Goal: Task Accomplishment & Management: Manage account settings

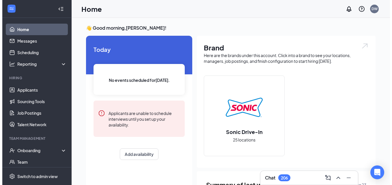
scroll to position [52, 0]
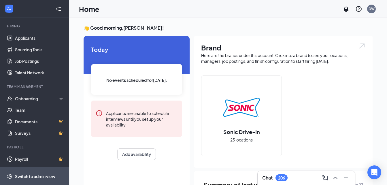
click at [27, 177] on div "Switch to admin view" at bounding box center [35, 177] width 40 height 6
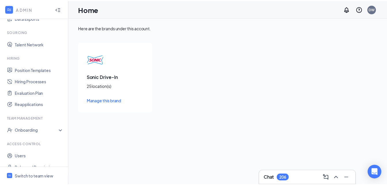
scroll to position [104, 0]
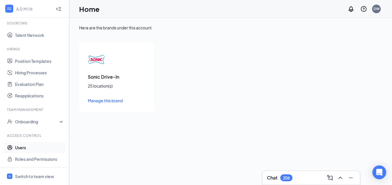
click at [22, 145] on link "Users" at bounding box center [39, 148] width 49 height 12
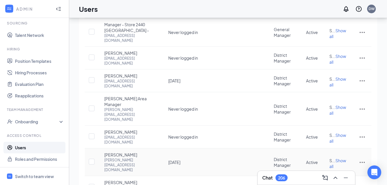
scroll to position [138, 0]
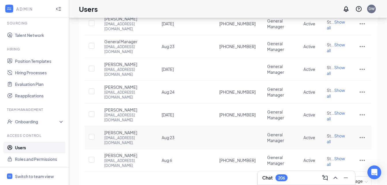
scroll to position [133, 0]
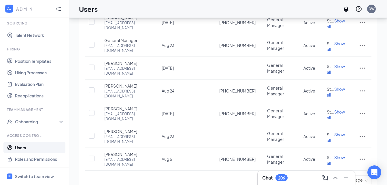
click at [309, 176] on link "3" at bounding box center [309, 180] width 9 height 9
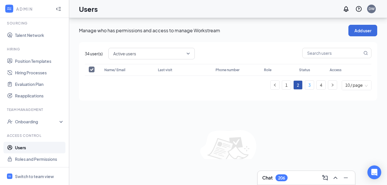
scroll to position [0, 0]
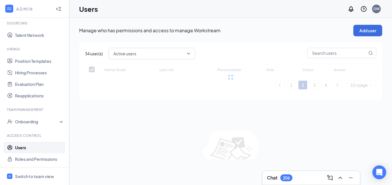
checkbox input "false"
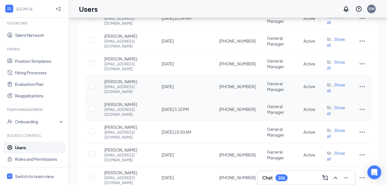
scroll to position [72, 0]
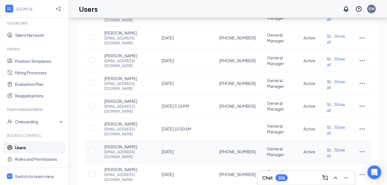
click at [362, 148] on icon "ActionsIcon" at bounding box center [362, 151] width 7 height 7
click at [333, 152] on span "Edit user" at bounding box center [333, 152] width 16 height 5
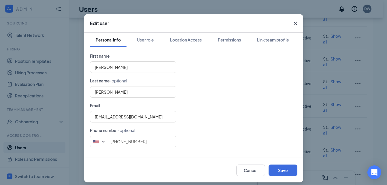
scroll to position [14, 0]
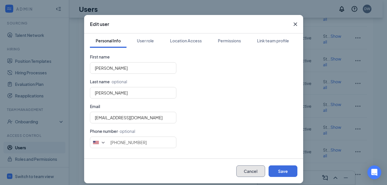
click at [249, 172] on button "Cancel" at bounding box center [251, 172] width 29 height 12
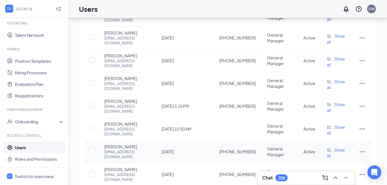
click at [362, 148] on icon "ActionsIcon" at bounding box center [362, 151] width 7 height 7
click at [333, 166] on span "Reset password" at bounding box center [340, 166] width 31 height 5
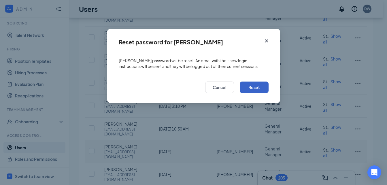
click at [257, 87] on button "Reset" at bounding box center [254, 88] width 29 height 12
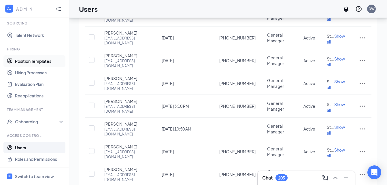
click at [36, 62] on link "Position Templates" at bounding box center [39, 61] width 49 height 12
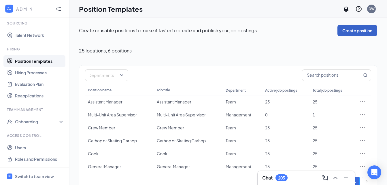
click at [351, 30] on button "Create position" at bounding box center [358, 31] width 40 height 12
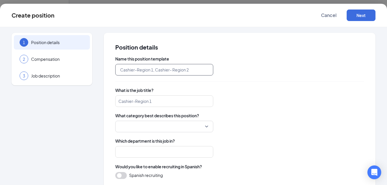
click at [199, 70] on input "text" at bounding box center [164, 70] width 98 height 12
type input "Maintenance"
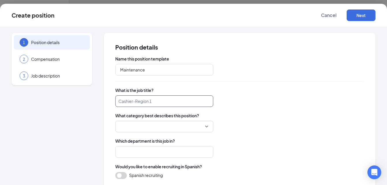
click at [169, 101] on input "search" at bounding box center [164, 101] width 98 height 12
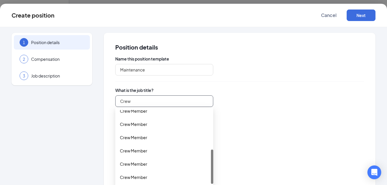
scroll to position [12, 0]
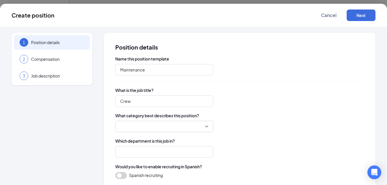
click at [236, 89] on span "What is the job title?" at bounding box center [239, 90] width 249 height 6
click at [169, 103] on input "Crew" at bounding box center [164, 101] width 98 height 12
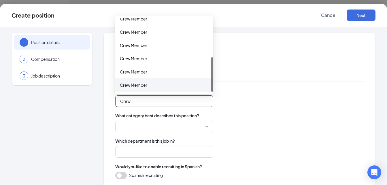
click at [163, 85] on div "Crew Member" at bounding box center [164, 85] width 89 height 6
type input "Crew Member"
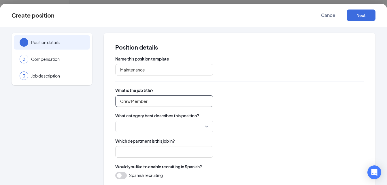
click at [208, 125] on div at bounding box center [164, 127] width 98 height 12
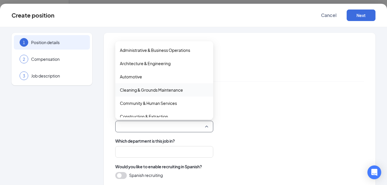
click at [188, 90] on span "Cleaning & Grounds Maintenance" at bounding box center [164, 90] width 89 height 6
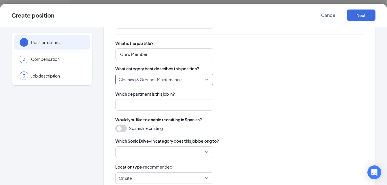
scroll to position [47, 0]
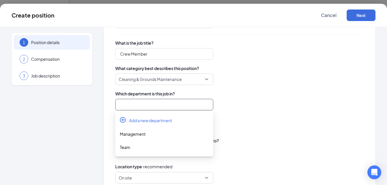
click at [191, 103] on input "search" at bounding box center [164, 105] width 98 height 12
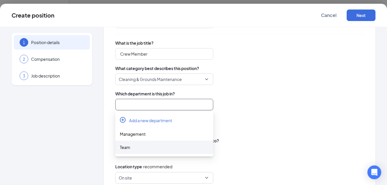
click at [153, 148] on div "Team" at bounding box center [164, 147] width 89 height 6
type input "Team"
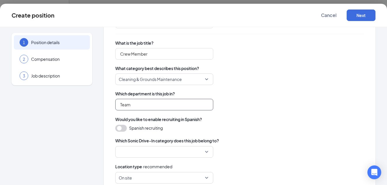
scroll to position [70, 0]
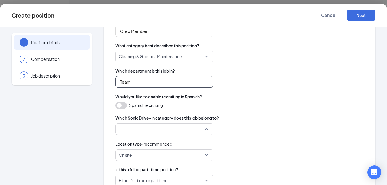
click at [208, 127] on div at bounding box center [164, 129] width 98 height 12
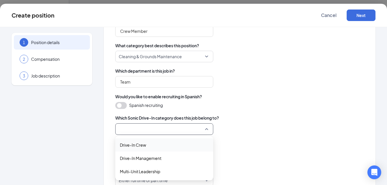
click at [194, 144] on span "Drive-In Crew" at bounding box center [164, 145] width 89 height 6
click at [209, 128] on span "Drive-In Crew" at bounding box center [164, 129] width 91 height 11
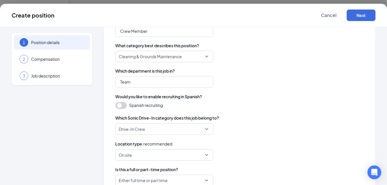
click at [264, 145] on div "Location type · recommended" at bounding box center [239, 144] width 249 height 6
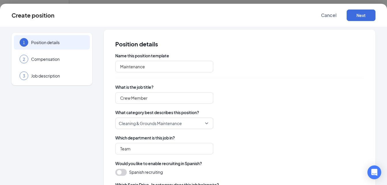
scroll to position [3, 0]
click at [159, 98] on input "Crew Member" at bounding box center [164, 99] width 98 height 12
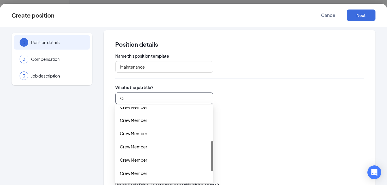
type input "C"
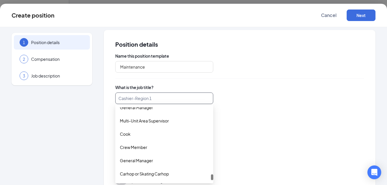
scroll to position [932, 0]
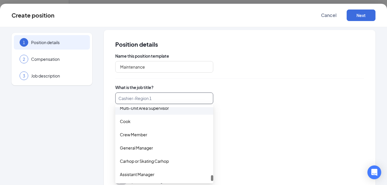
click at [164, 99] on input "search" at bounding box center [164, 99] width 98 height 12
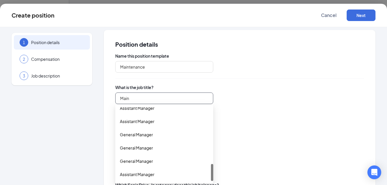
scroll to position [242, 0]
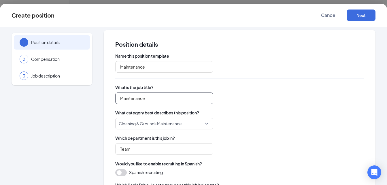
type input "Maintenance"
click at [236, 101] on div "Maintenance Maintenance" at bounding box center [239, 99] width 249 height 12
click at [198, 99] on input "Maintenance" at bounding box center [164, 99] width 98 height 12
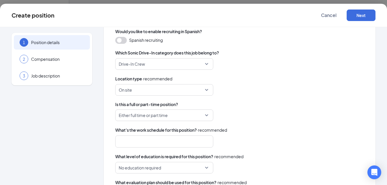
scroll to position [150, 0]
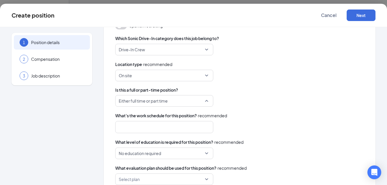
click at [203, 101] on span "Either full time or part time" at bounding box center [162, 100] width 86 height 11
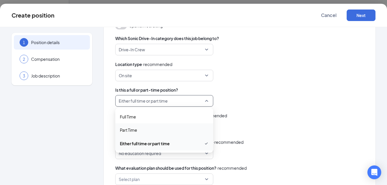
click at [156, 131] on span "Part Time" at bounding box center [164, 130] width 89 height 6
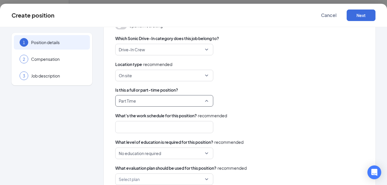
click at [198, 100] on span "Part Time" at bounding box center [162, 100] width 86 height 11
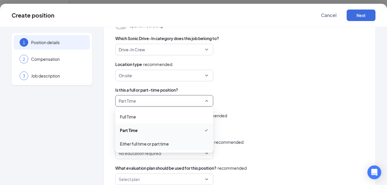
click at [153, 145] on span "Either full time or part time" at bounding box center [144, 144] width 49 height 6
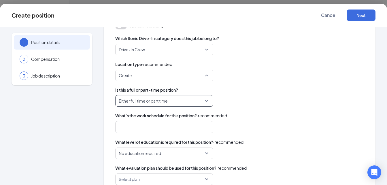
click at [208, 73] on span "On site" at bounding box center [164, 75] width 91 height 11
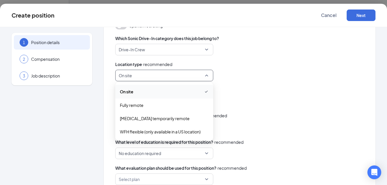
click at [172, 90] on span "On site" at bounding box center [164, 91] width 89 height 7
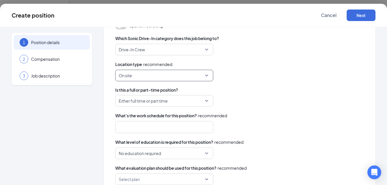
scroll to position [175, 0]
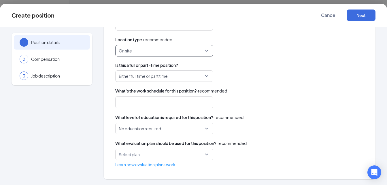
click at [201, 106] on div at bounding box center [161, 102] width 83 height 9
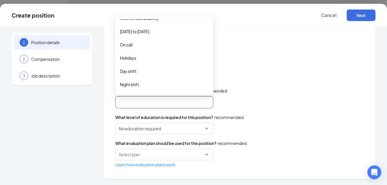
scroll to position [72, 0]
click at [147, 89] on div "Other" at bounding box center [164, 86] width 98 height 13
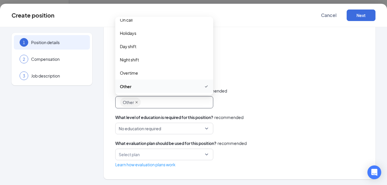
click at [138, 101] on icon "close" at bounding box center [136, 102] width 3 height 3
click at [159, 48] on span "Day shift" at bounding box center [164, 46] width 89 height 6
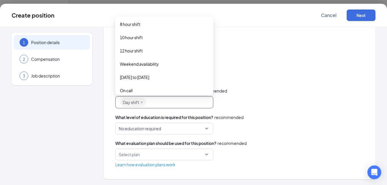
scroll to position [0, 0]
click at [153, 66] on span "Weekend availability" at bounding box center [139, 65] width 39 height 6
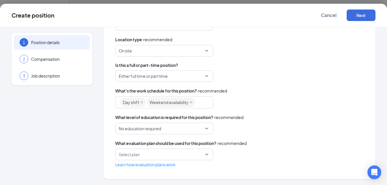
click at [246, 86] on div "Name this position template Maintenance What is the job title? Maintenance What…" at bounding box center [239, 24] width 249 height 286
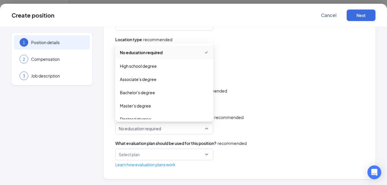
click at [205, 127] on span "No education required" at bounding box center [164, 128] width 91 height 11
click at [164, 51] on span "No education required" at bounding box center [164, 52] width 89 height 7
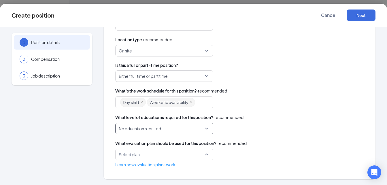
click at [207, 154] on div "Select plan" at bounding box center [164, 155] width 98 height 12
click at [246, 156] on div "Select plan 68408 Evaluation Plan" at bounding box center [239, 155] width 249 height 12
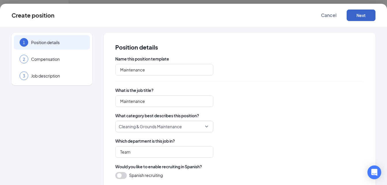
click at [362, 17] on button "Next" at bounding box center [361, 16] width 29 height 12
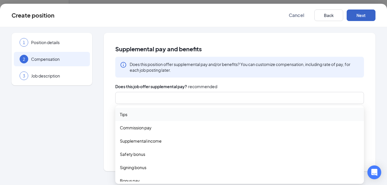
click at [177, 99] on div at bounding box center [237, 97] width 234 height 9
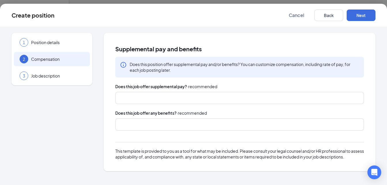
click at [232, 22] on div "Create position Cancel Back Next" at bounding box center [193, 15] width 387 height 23
click at [357, 16] on button "Next" at bounding box center [361, 16] width 29 height 12
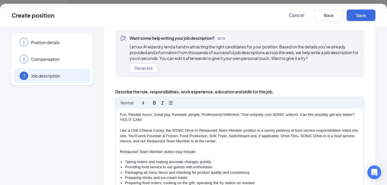
scroll to position [32, 0]
click at [141, 70] on button "Generate" at bounding box center [144, 67] width 28 height 9
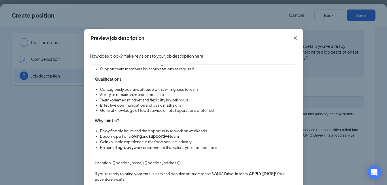
scroll to position [42, 0]
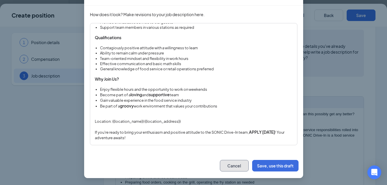
click at [226, 166] on button "Cancel" at bounding box center [234, 166] width 29 height 12
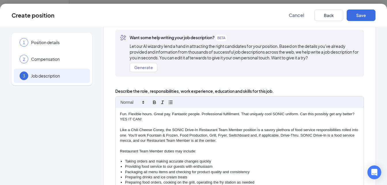
scroll to position [13, 0]
click at [297, 17] on span "Cancel" at bounding box center [297, 15] width 16 height 6
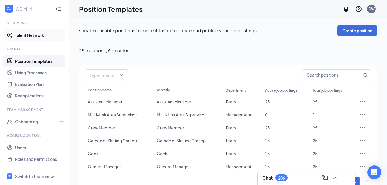
click at [18, 37] on link "Talent Network" at bounding box center [39, 35] width 49 height 12
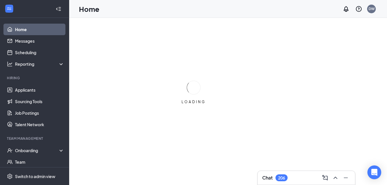
click at [56, 8] on icon "Collapse" at bounding box center [59, 9] width 6 height 6
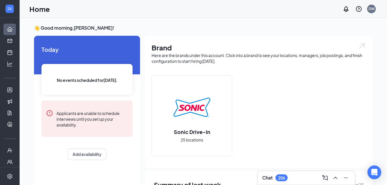
click at [282, 177] on div "206" at bounding box center [281, 178] width 7 height 5
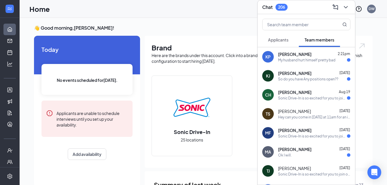
click at [284, 37] on span "Applicants" at bounding box center [278, 39] width 20 height 5
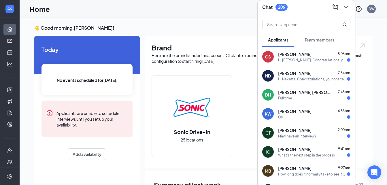
click at [301, 76] on div "Naketta Dixon 7:54pm Hi Naketta. Congratulations, your onsite interview with So…" at bounding box center [314, 75] width 72 height 11
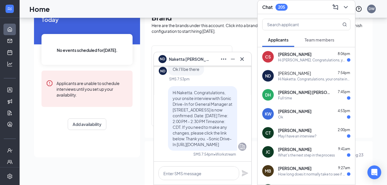
scroll to position [30, 0]
click at [245, 60] on icon "Cross" at bounding box center [242, 59] width 7 height 7
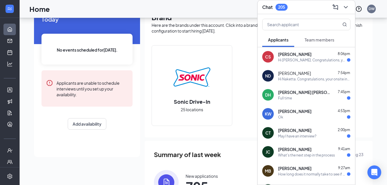
click at [324, 42] on span "Team members" at bounding box center [320, 39] width 30 height 5
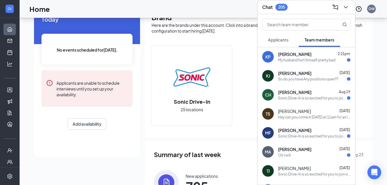
click at [319, 56] on div "Kori Prince 2:21pm" at bounding box center [314, 54] width 72 height 6
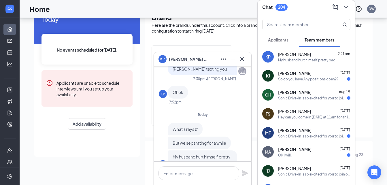
scroll to position [0, 0]
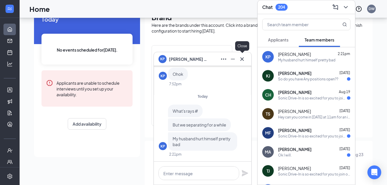
click at [240, 60] on icon "Cross" at bounding box center [242, 59] width 7 height 7
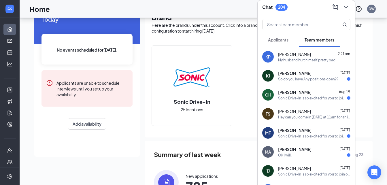
click at [297, 77] on div "So do you have Any positions open??" at bounding box center [308, 79] width 60 height 5
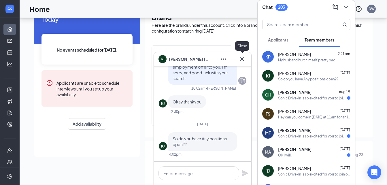
click at [241, 58] on icon "Cross" at bounding box center [242, 58] width 3 height 3
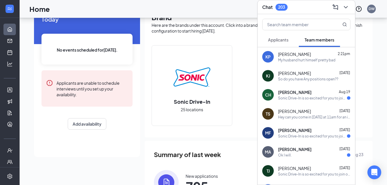
click at [282, 38] on span "Applicants" at bounding box center [278, 39] width 20 height 5
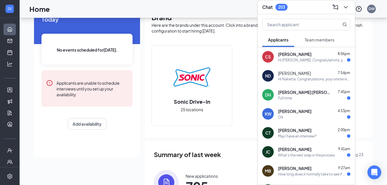
click at [312, 133] on span "Christopher Thompson" at bounding box center [294, 130] width 33 height 6
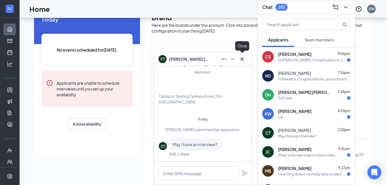
click at [242, 62] on icon "Cross" at bounding box center [242, 59] width 7 height 7
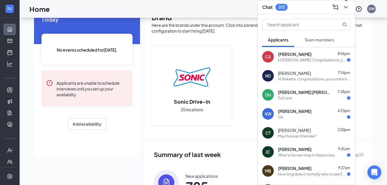
click at [347, 8] on icon "ChevronDown" at bounding box center [346, 7] width 7 height 7
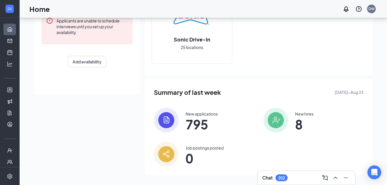
scroll to position [93, 0]
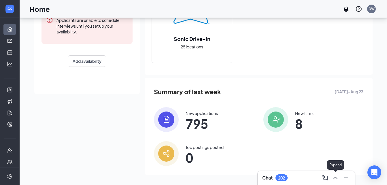
click at [335, 179] on icon "ChevronUp" at bounding box center [335, 178] width 7 height 7
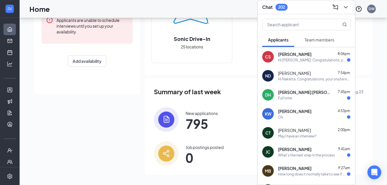
drag, startPoint x: 313, startPoint y: 78, endPoint x: 322, endPoint y: 78, distance: 8.4
click at [322, 78] on div "Hi Naketta. Congratulations, your onsite interview with Sonic Drive-In for Gene…" at bounding box center [314, 79] width 72 height 5
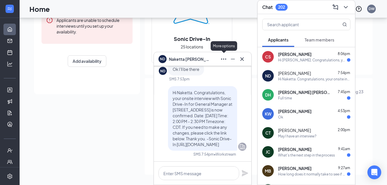
click at [222, 60] on icon "Ellipses" at bounding box center [223, 59] width 7 height 7
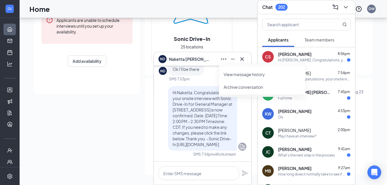
click at [232, 74] on link "View message history" at bounding box center [262, 75] width 77 height 6
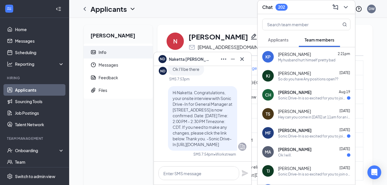
click at [240, 59] on icon "Cross" at bounding box center [242, 59] width 7 height 7
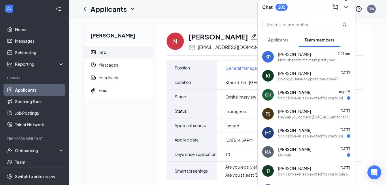
click at [347, 7] on icon "ChevronDown" at bounding box center [346, 7] width 4 height 2
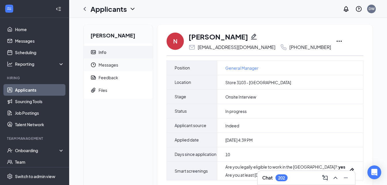
click at [108, 66] on span "Messages" at bounding box center [124, 65] width 50 height 13
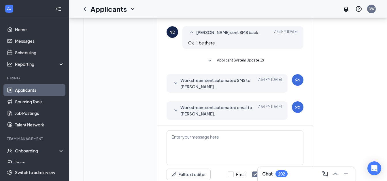
scroll to position [235, 0]
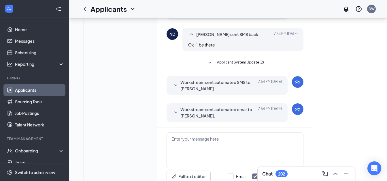
click at [211, 63] on icon "SmallChevronDown" at bounding box center [210, 62] width 7 height 7
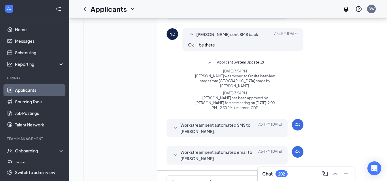
click at [211, 63] on icon "SmallChevronUp" at bounding box center [210, 62] width 7 height 7
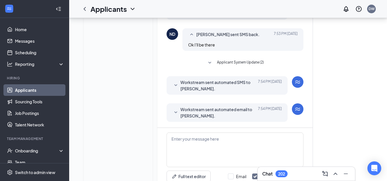
scroll to position [263, 0]
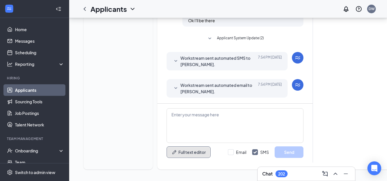
click at [189, 150] on button "Full text editor" at bounding box center [189, 152] width 44 height 12
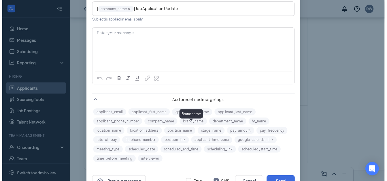
scroll to position [79, 0]
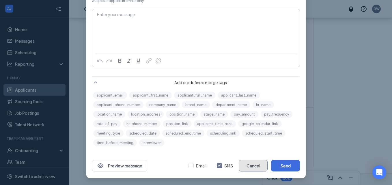
click at [249, 165] on button "Cancel" at bounding box center [253, 166] width 29 height 12
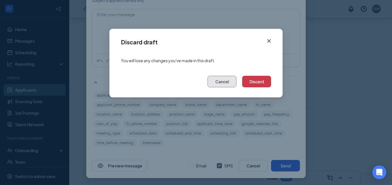
click at [217, 82] on button "Cancel" at bounding box center [221, 82] width 29 height 12
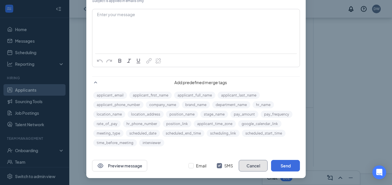
click at [249, 168] on button "Cancel" at bounding box center [253, 166] width 29 height 12
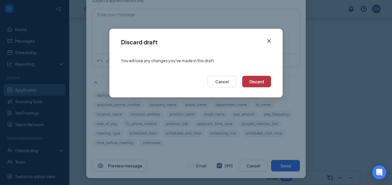
click at [258, 83] on button "Discard" at bounding box center [256, 82] width 29 height 12
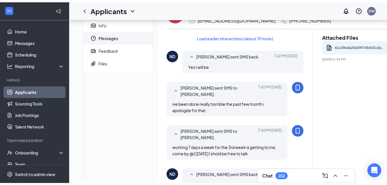
scroll to position [0, 0]
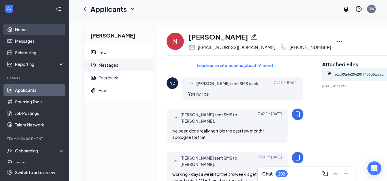
click at [24, 30] on link "Home" at bounding box center [39, 30] width 49 height 12
